Goal: Book appointment/travel/reservation

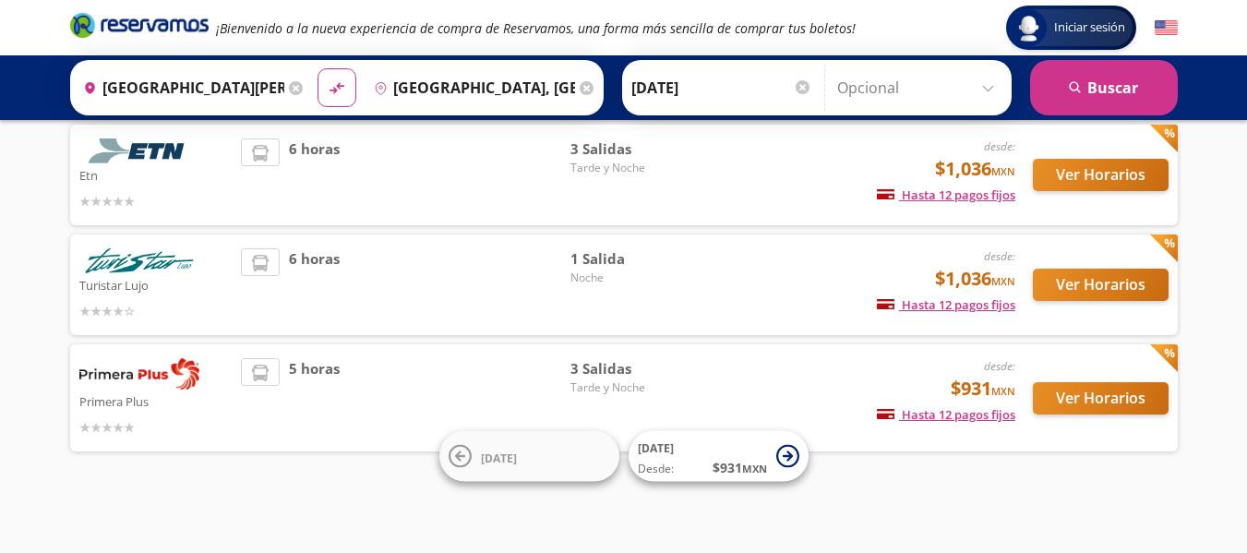
scroll to position [127, 0]
click at [1111, 403] on button "Ver Horarios" at bounding box center [1101, 398] width 136 height 32
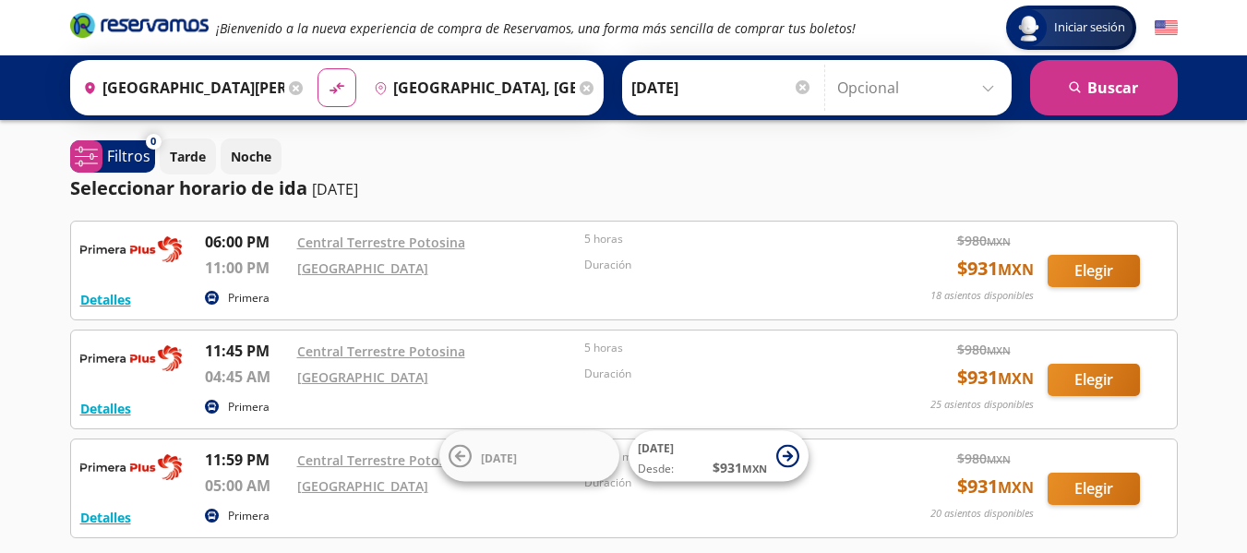
scroll to position [127, 0]
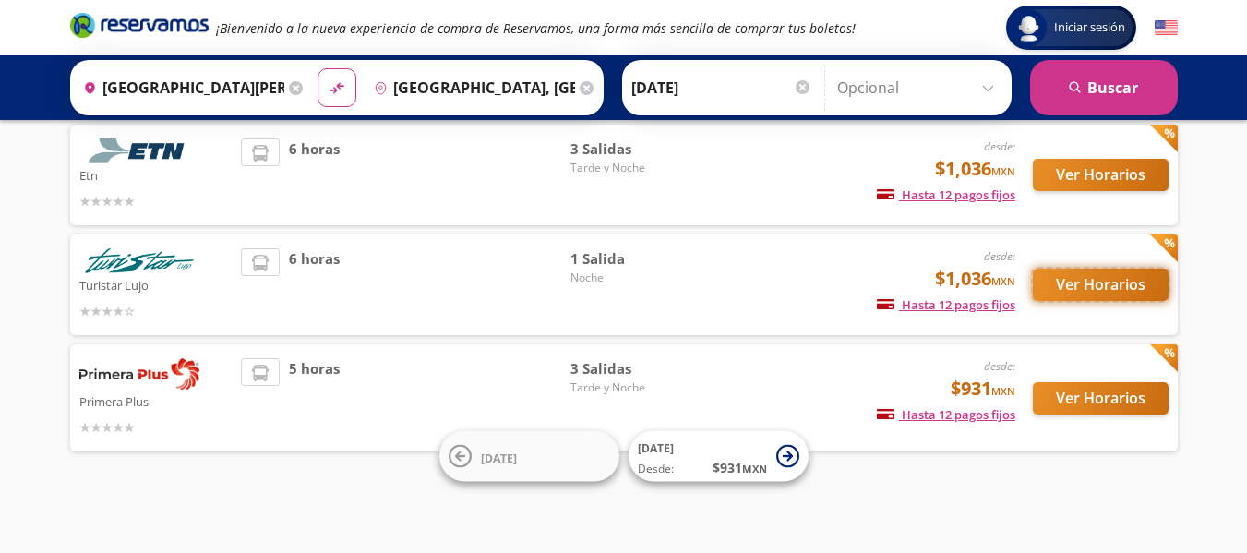
click at [1127, 281] on button "Ver Horarios" at bounding box center [1101, 285] width 136 height 32
